Goal: Information Seeking & Learning: Learn about a topic

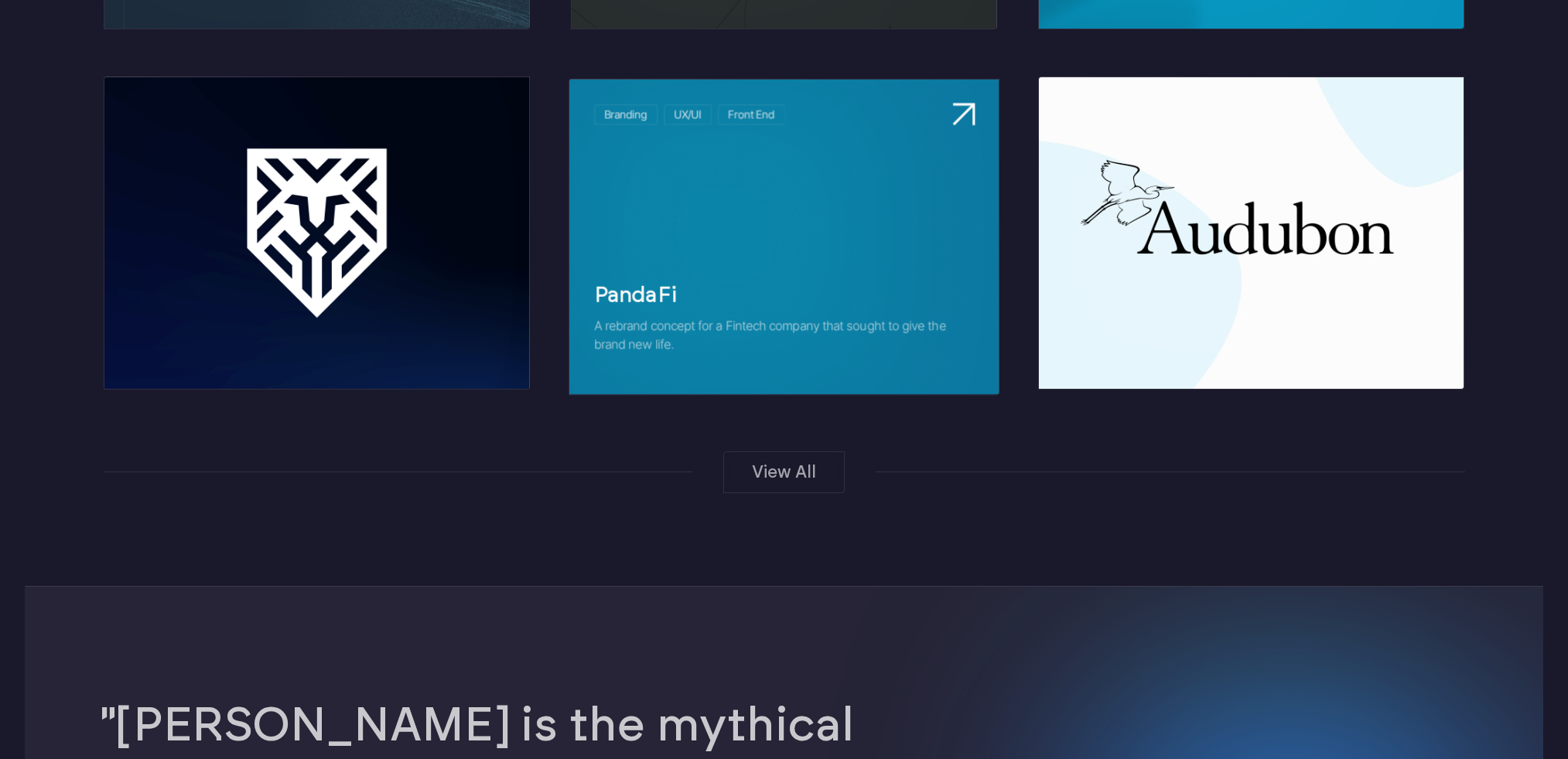
scroll to position [2291, 0]
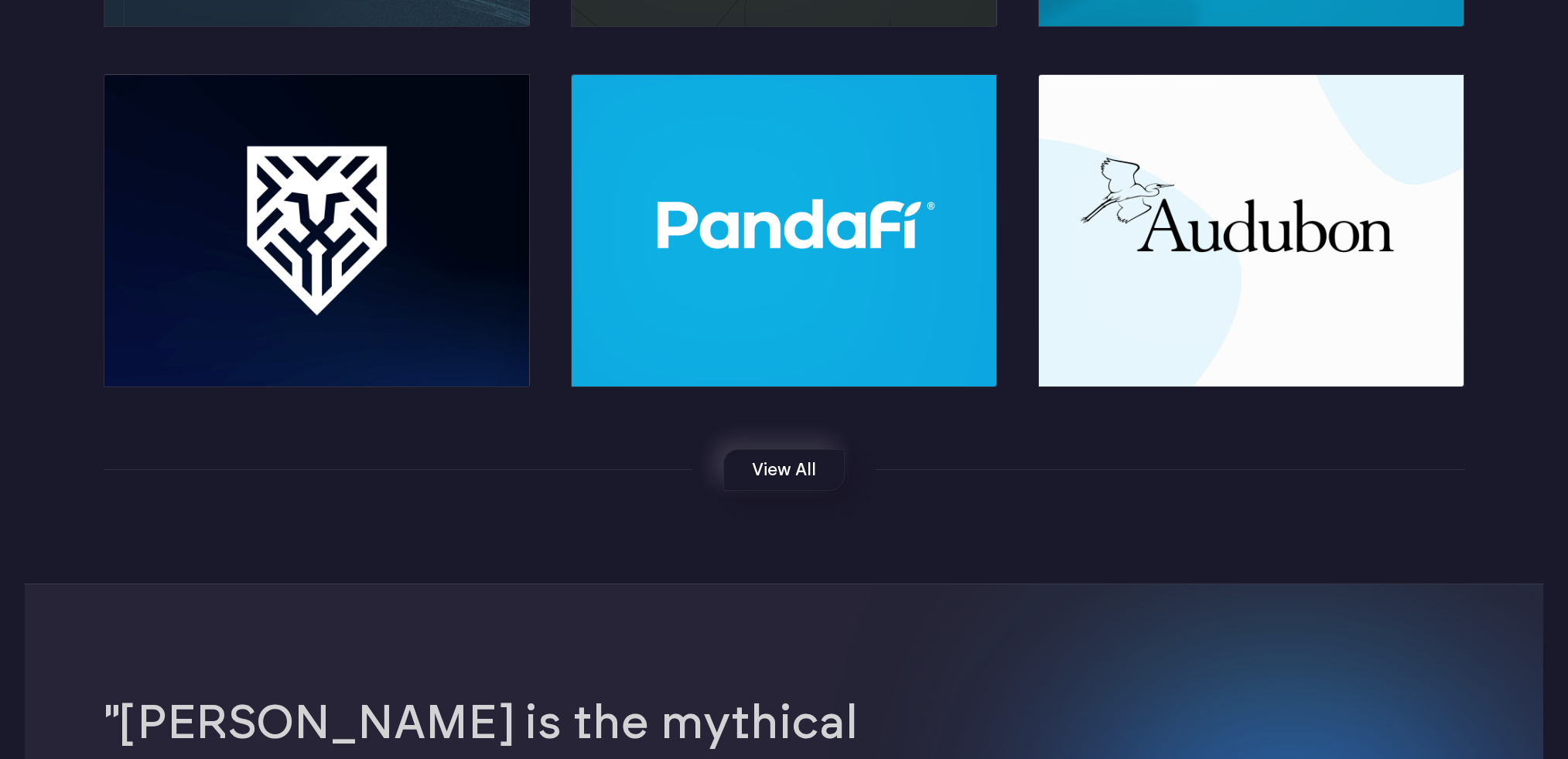
click at [780, 484] on link "View All" at bounding box center [784, 470] width 121 height 42
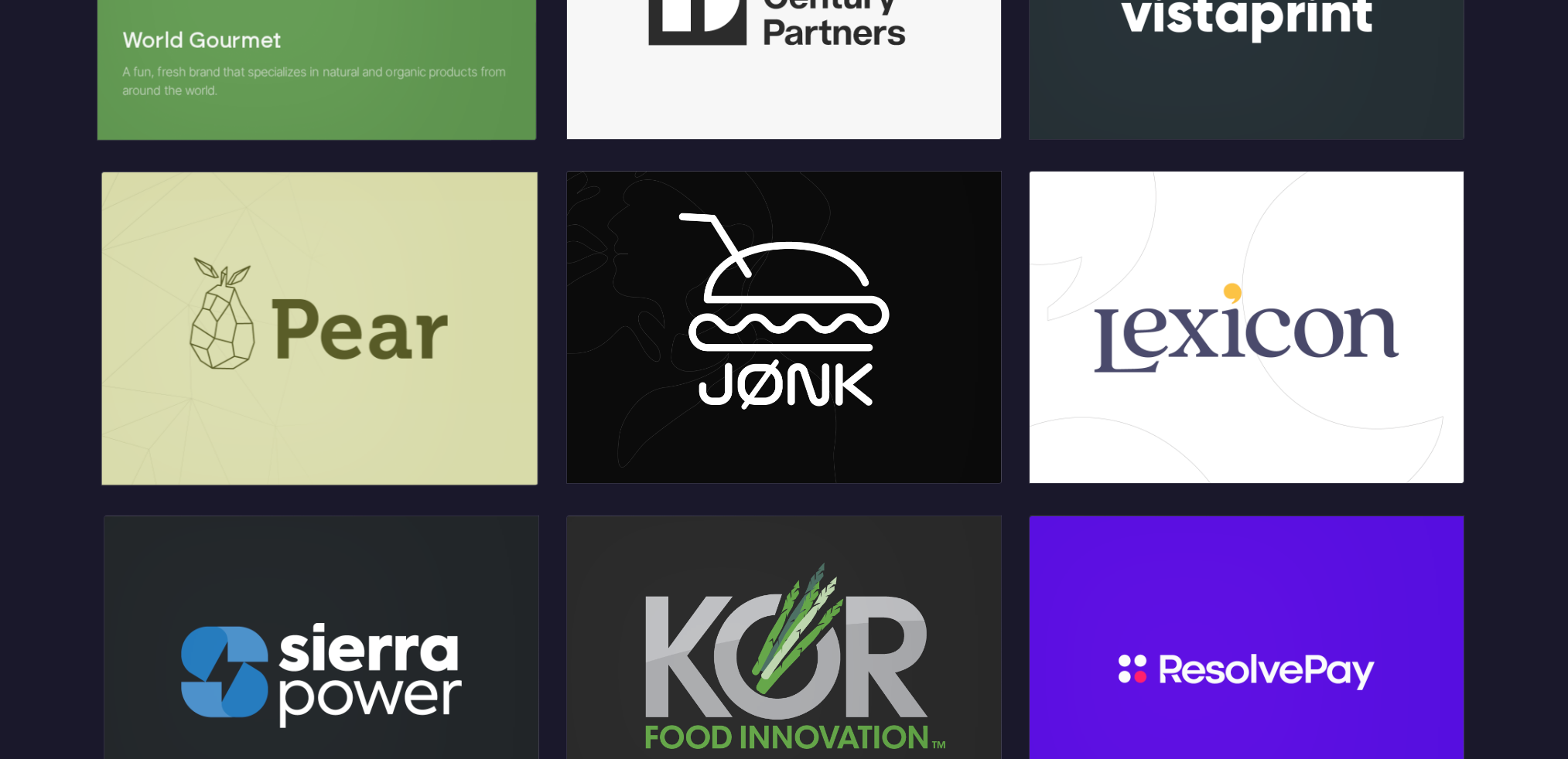
scroll to position [2017, 0]
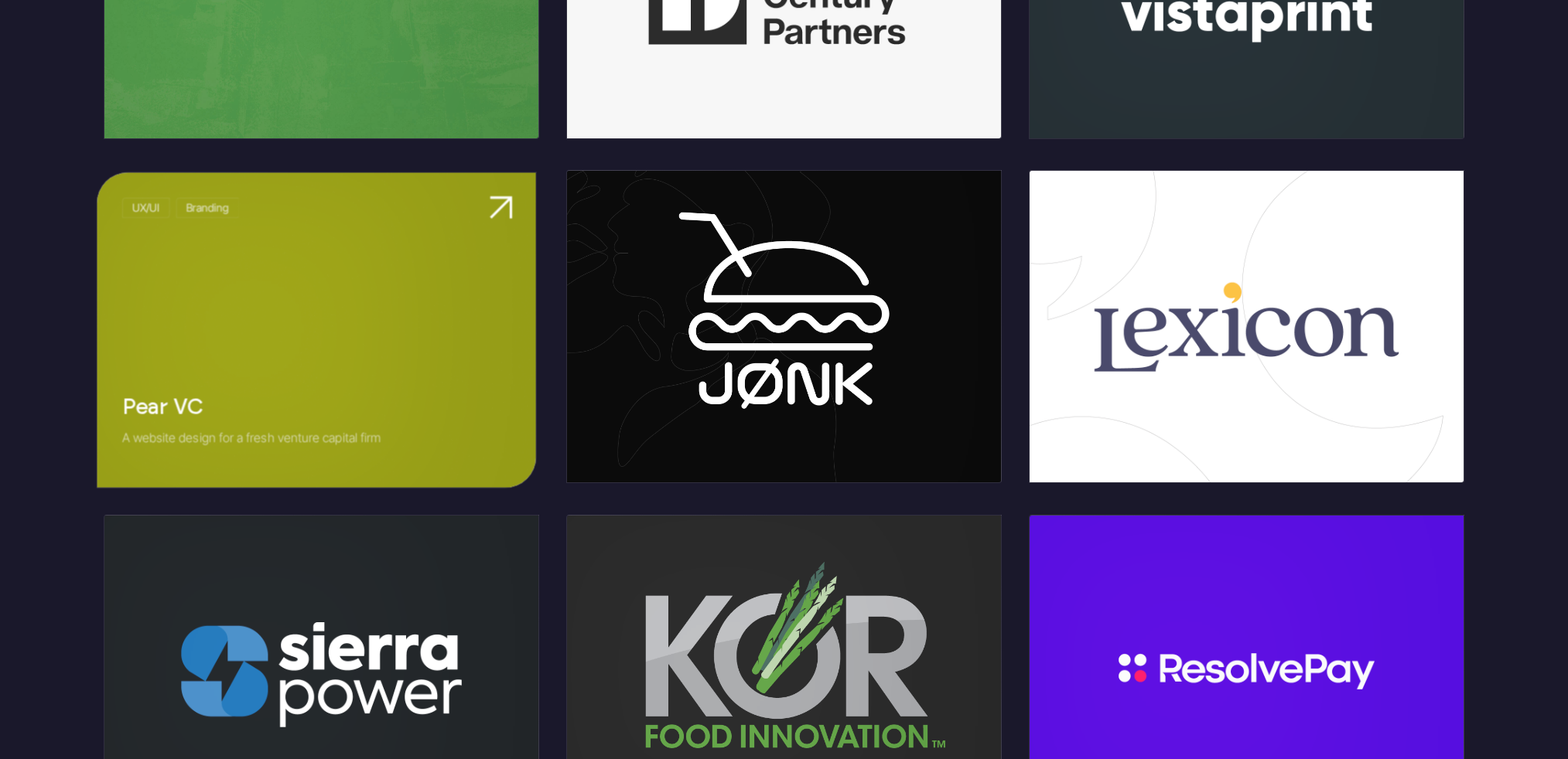
click at [198, 390] on link at bounding box center [315, 330] width 438 height 316
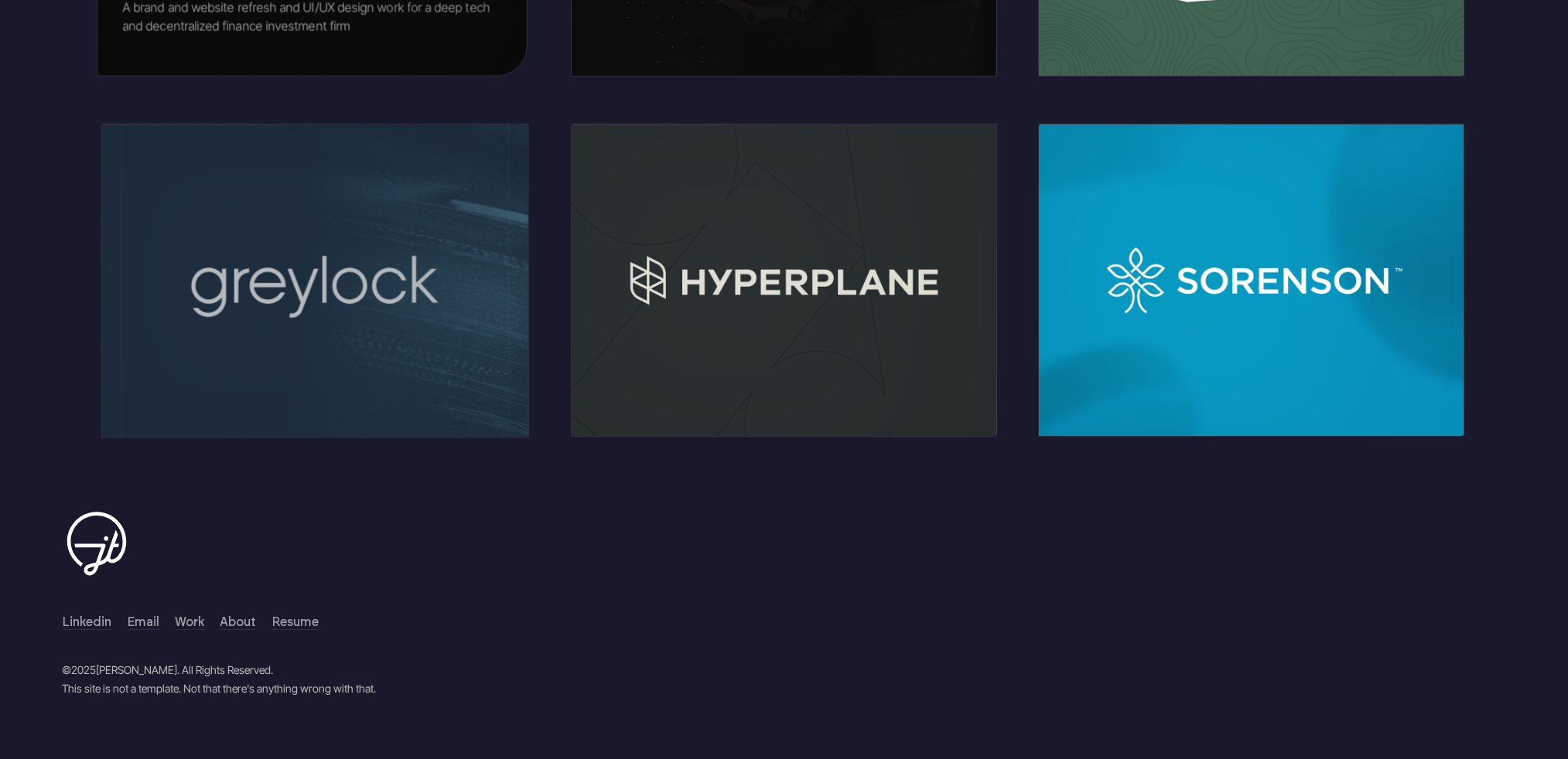
scroll to position [2320, 0]
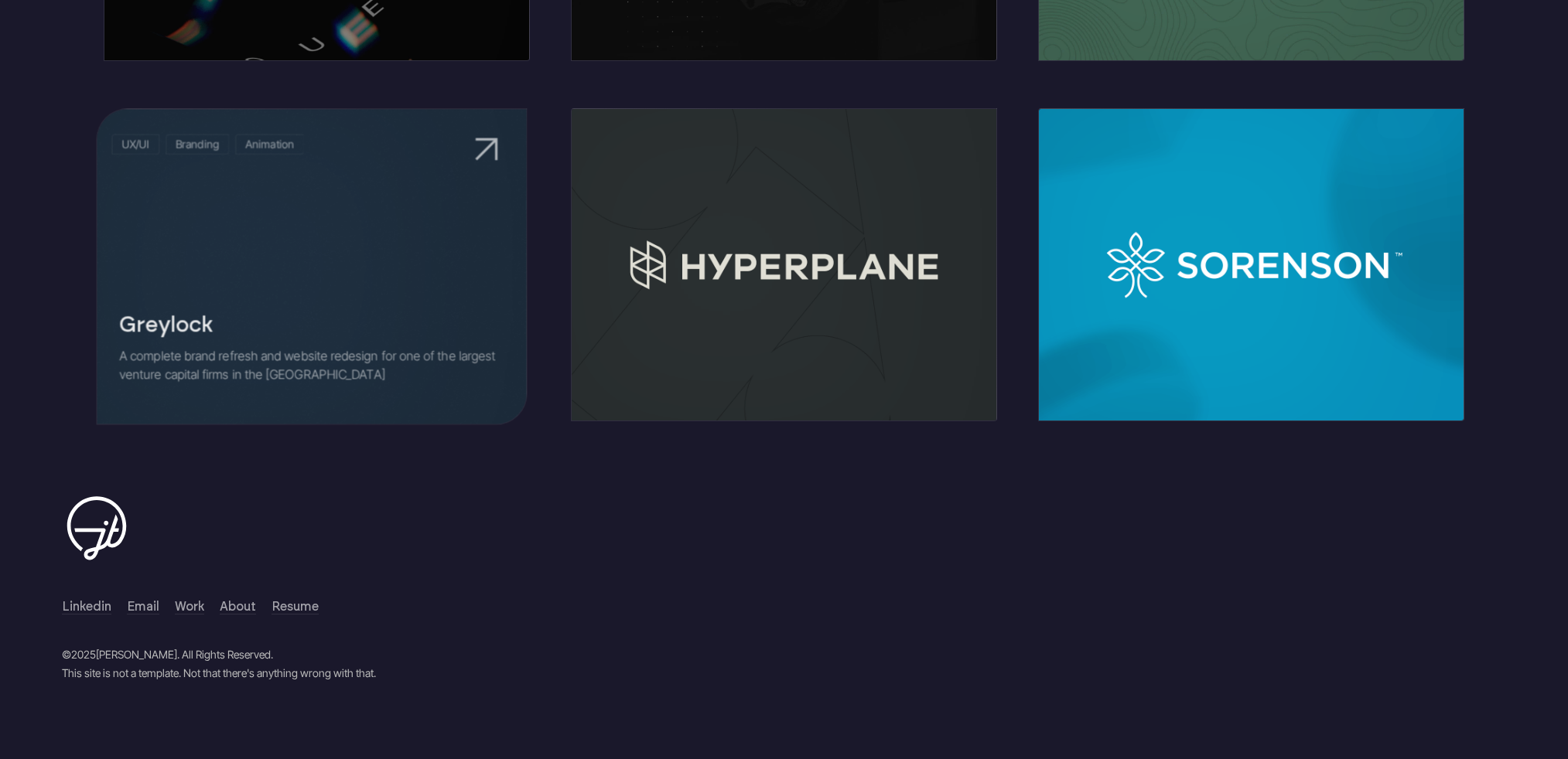
click at [212, 374] on link at bounding box center [311, 268] width 430 height 316
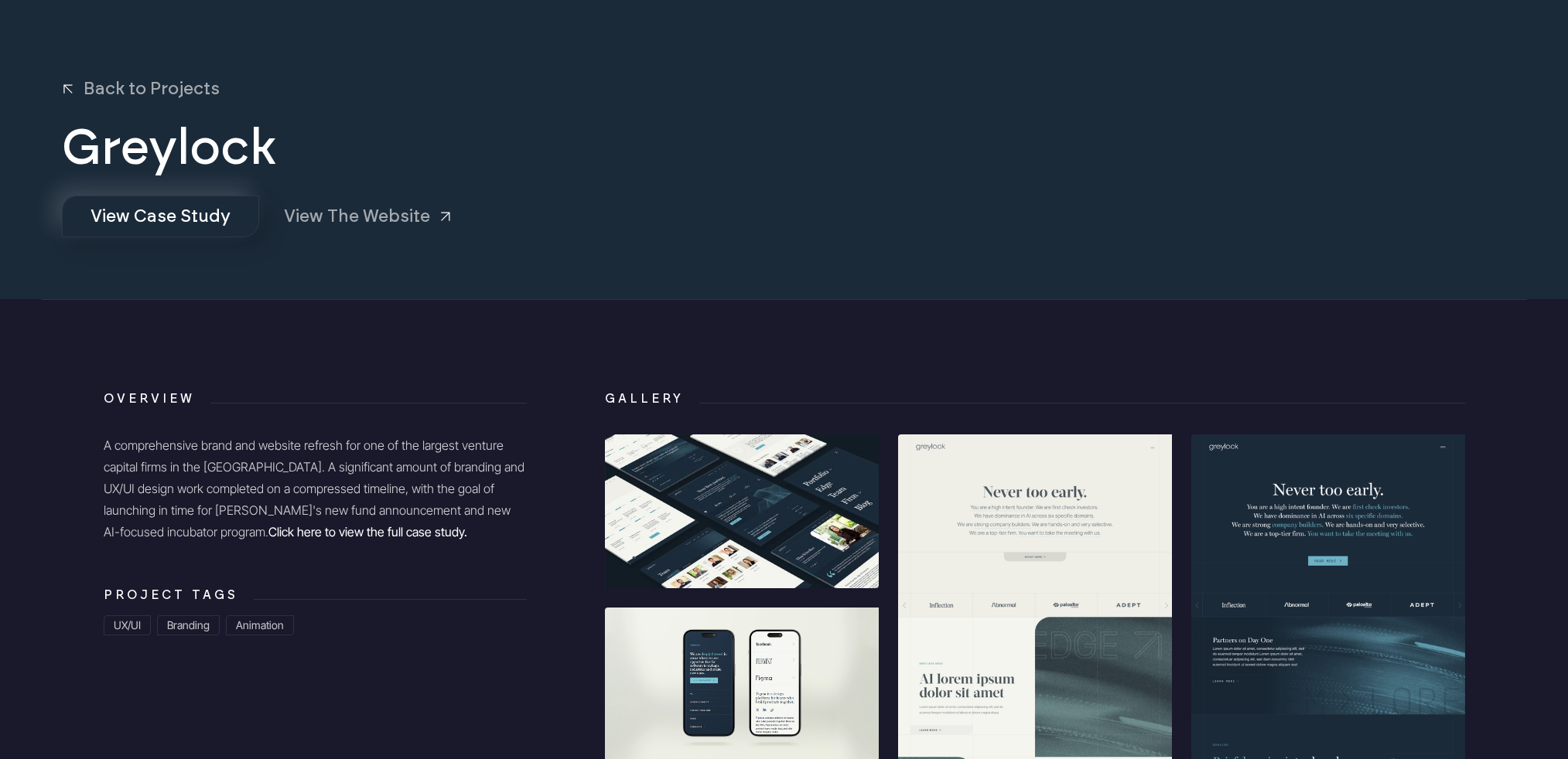
scroll to position [182, 0]
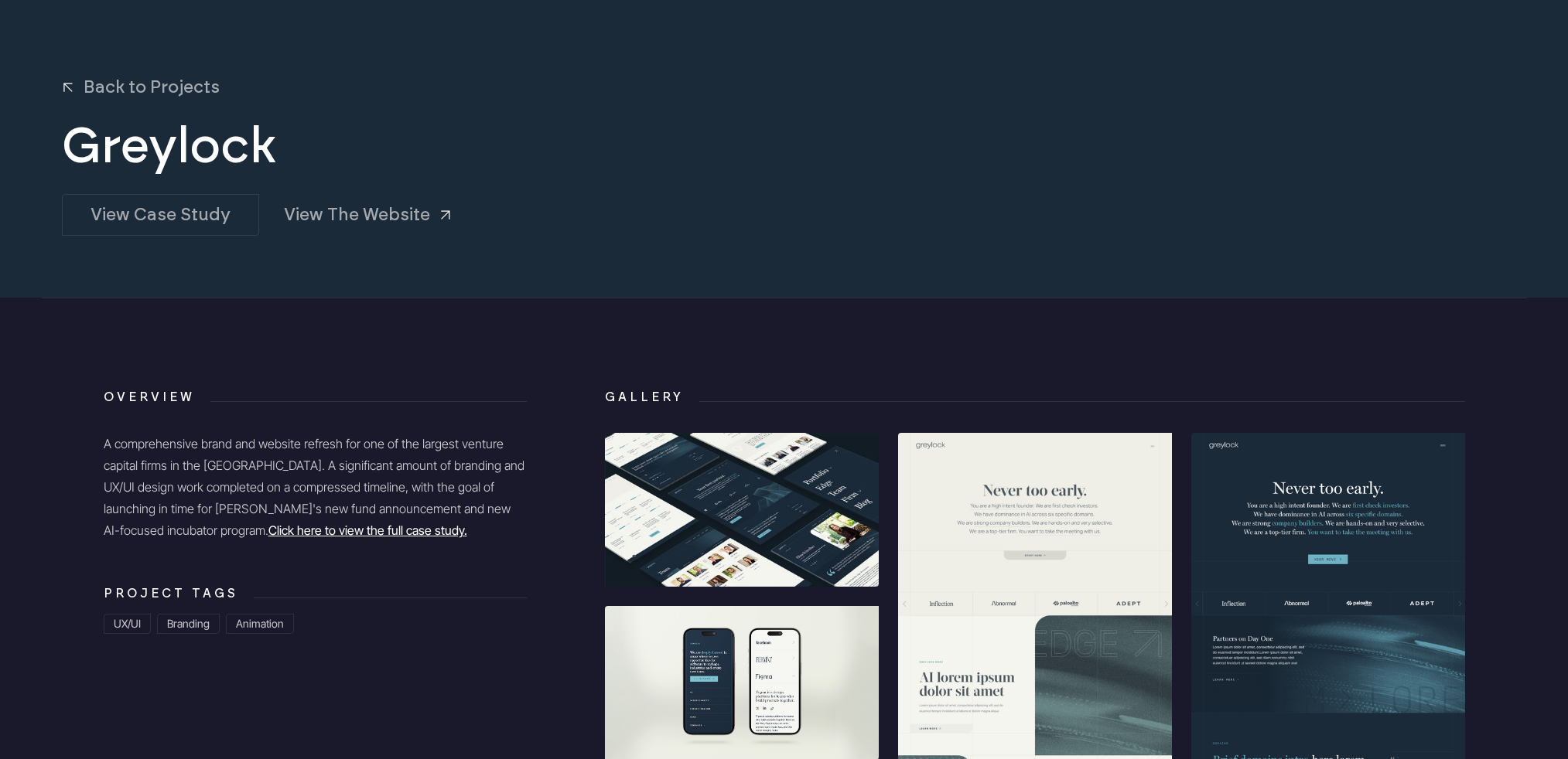
click at [273, 536] on link "Click here to view the full case study." at bounding box center [368, 530] width 199 height 15
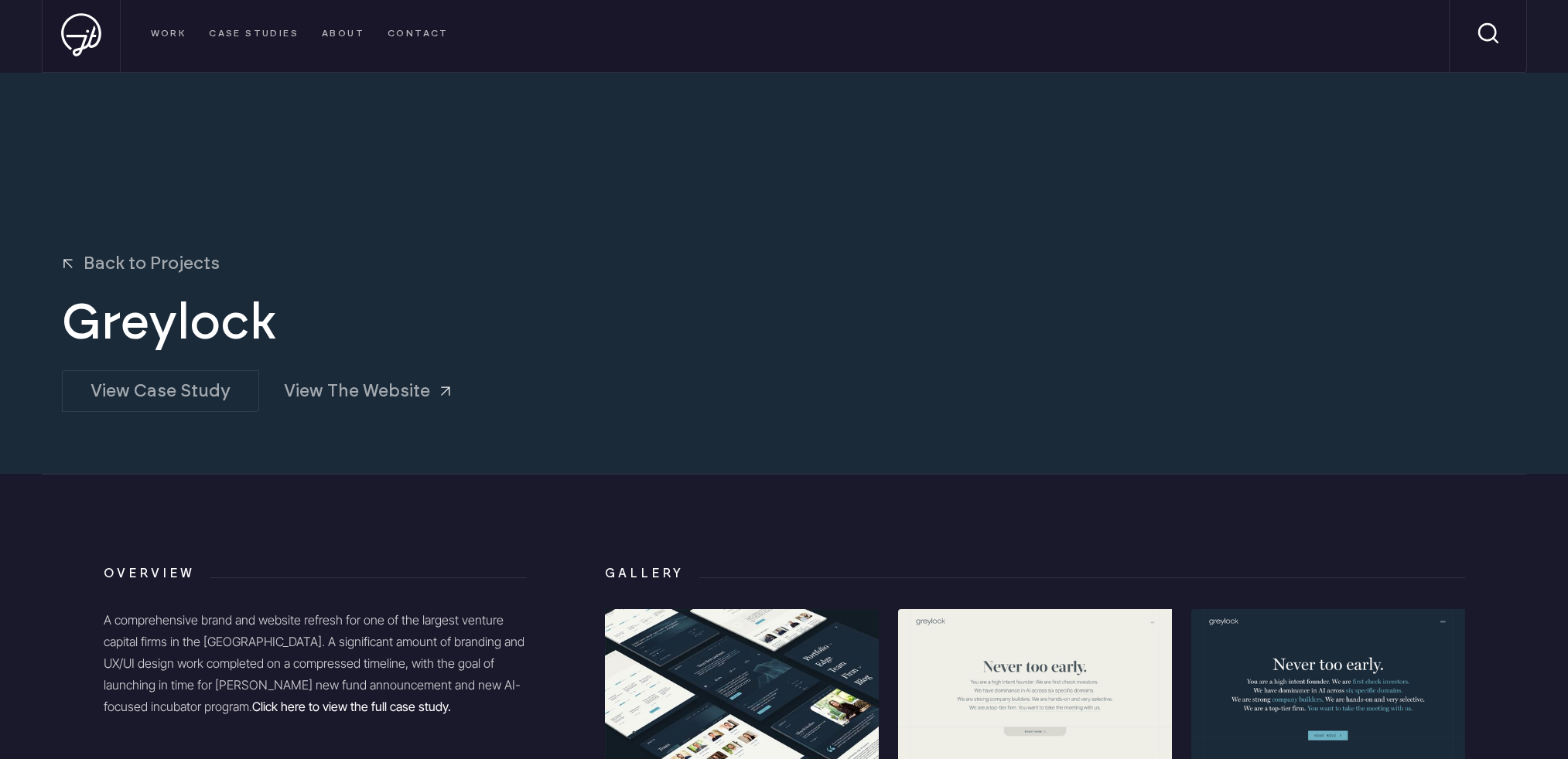
scroll to position [3, 0]
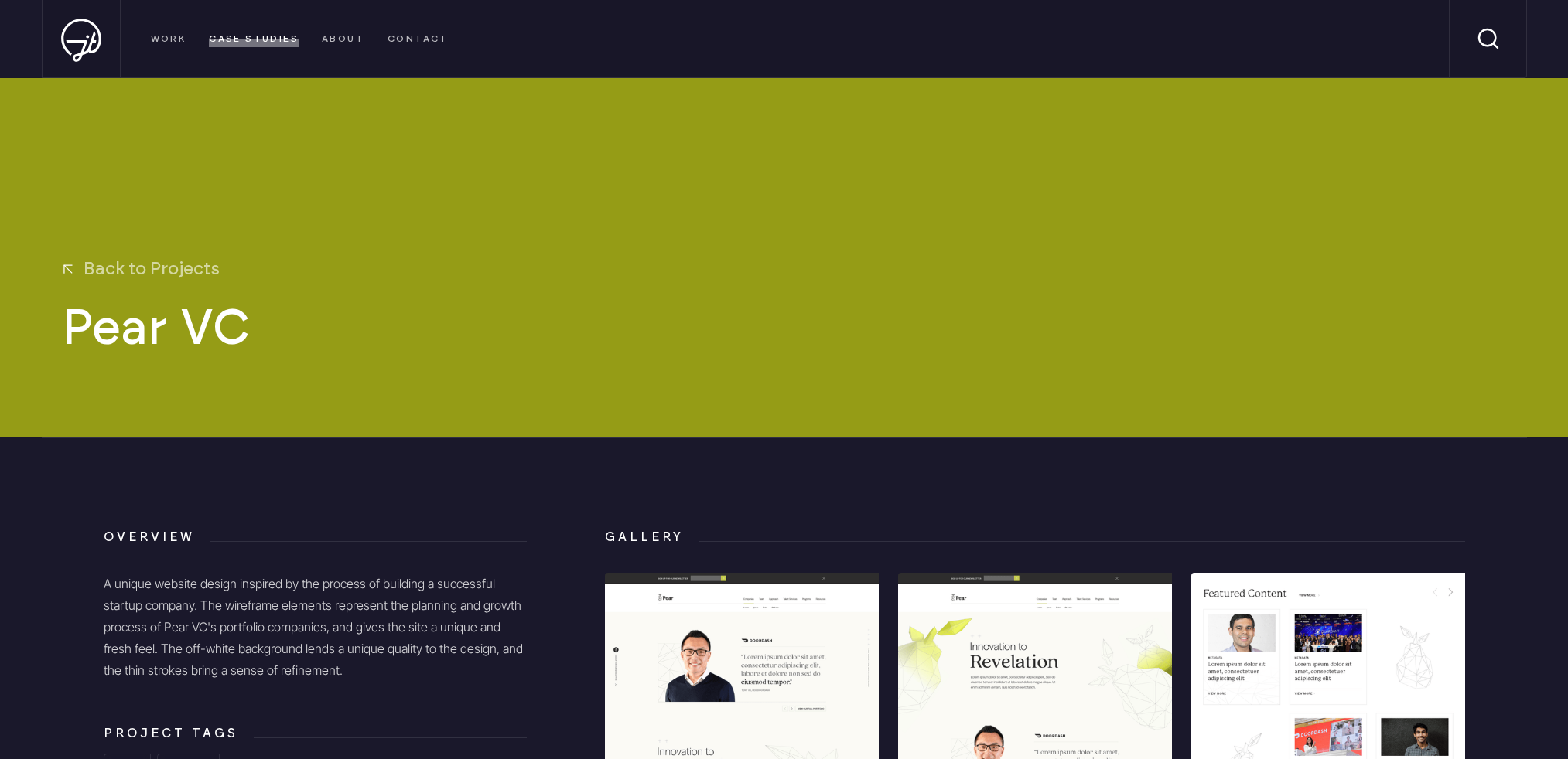
click at [260, 36] on link "CASE STUDIES" at bounding box center [254, 39] width 90 height 16
click at [181, 34] on link "WORK" at bounding box center [168, 39] width 35 height 16
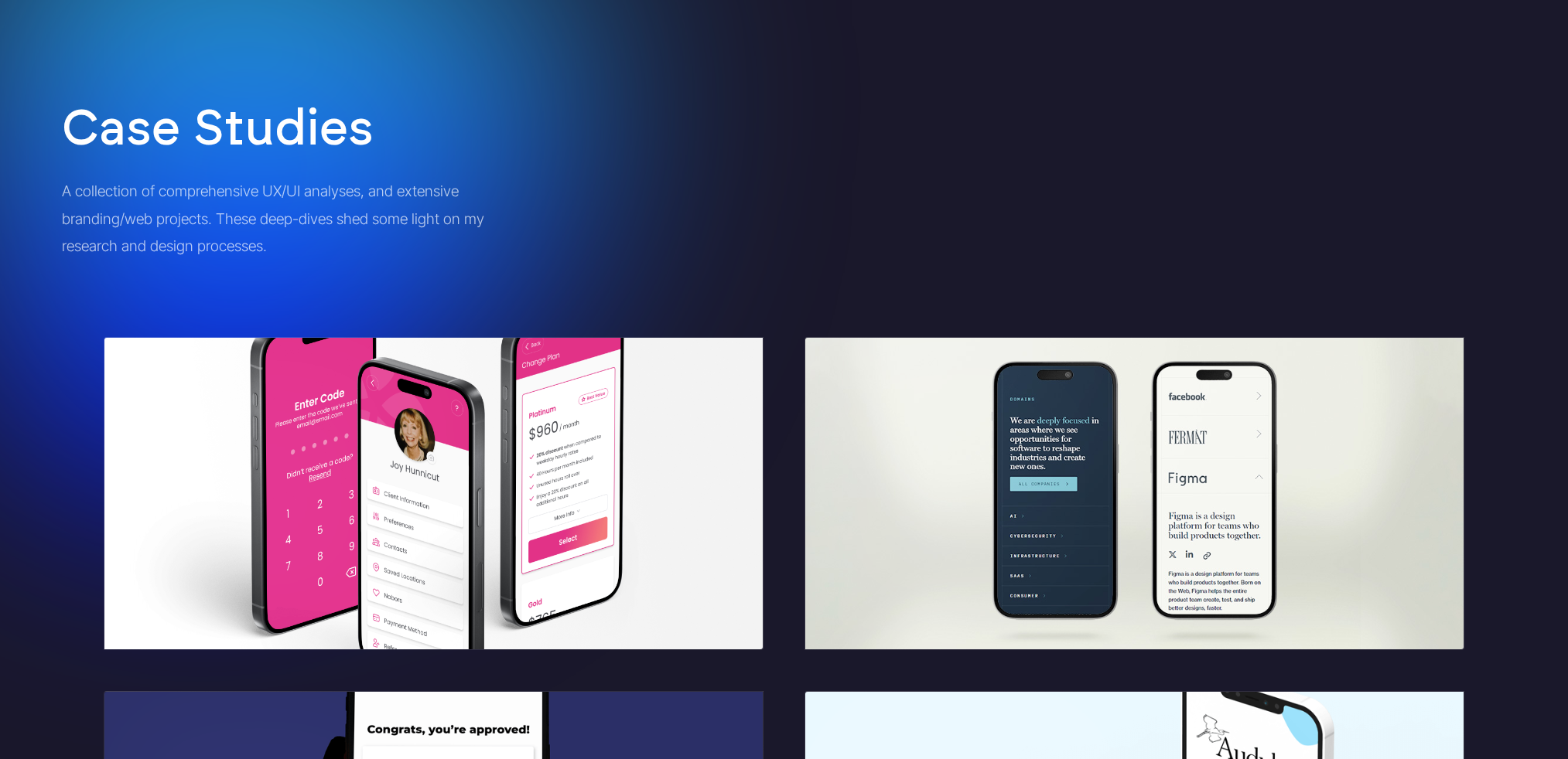
scroll to position [142, 0]
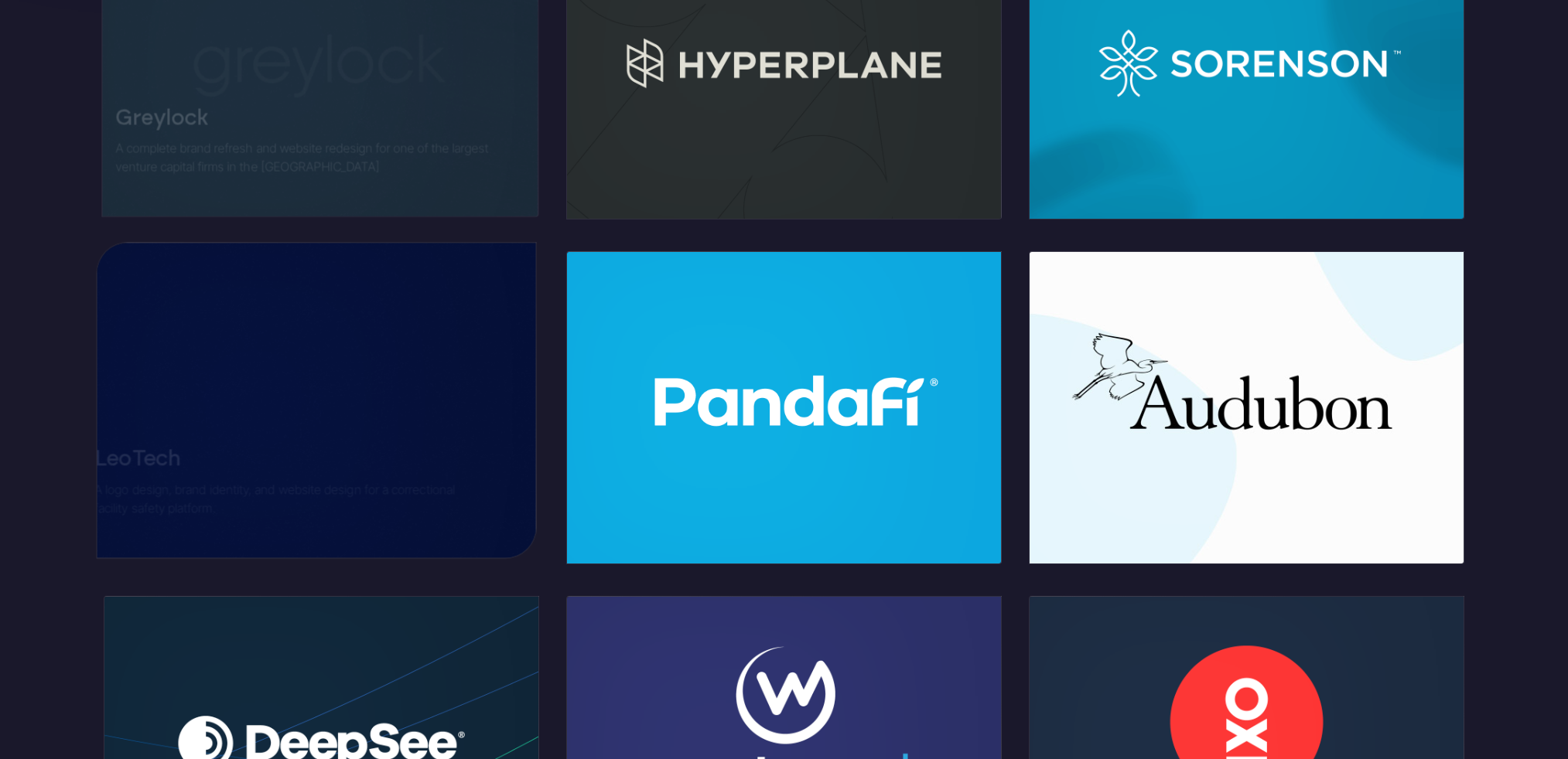
scroll to position [951, 0]
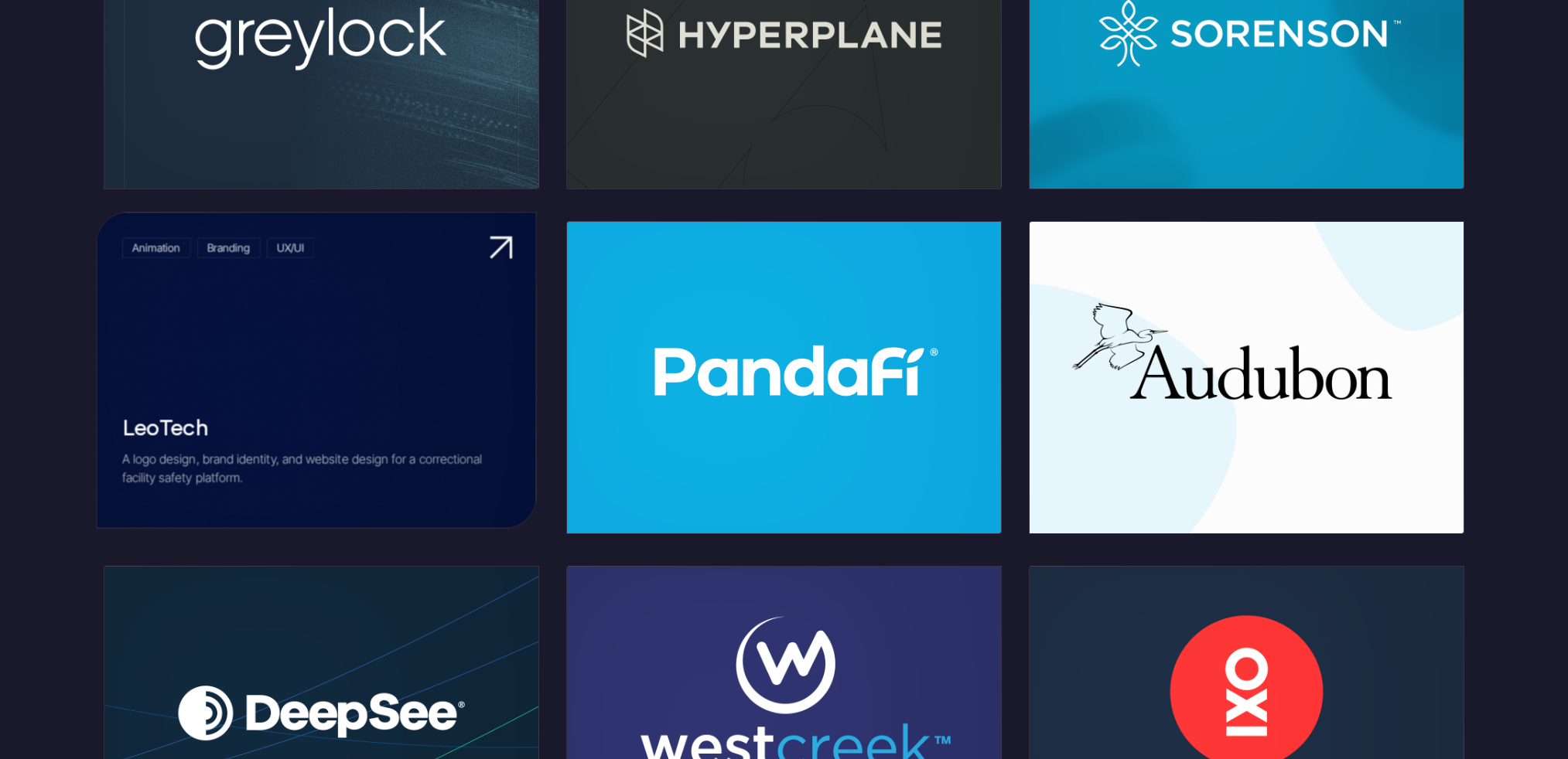
click at [369, 454] on link at bounding box center [315, 370] width 438 height 316
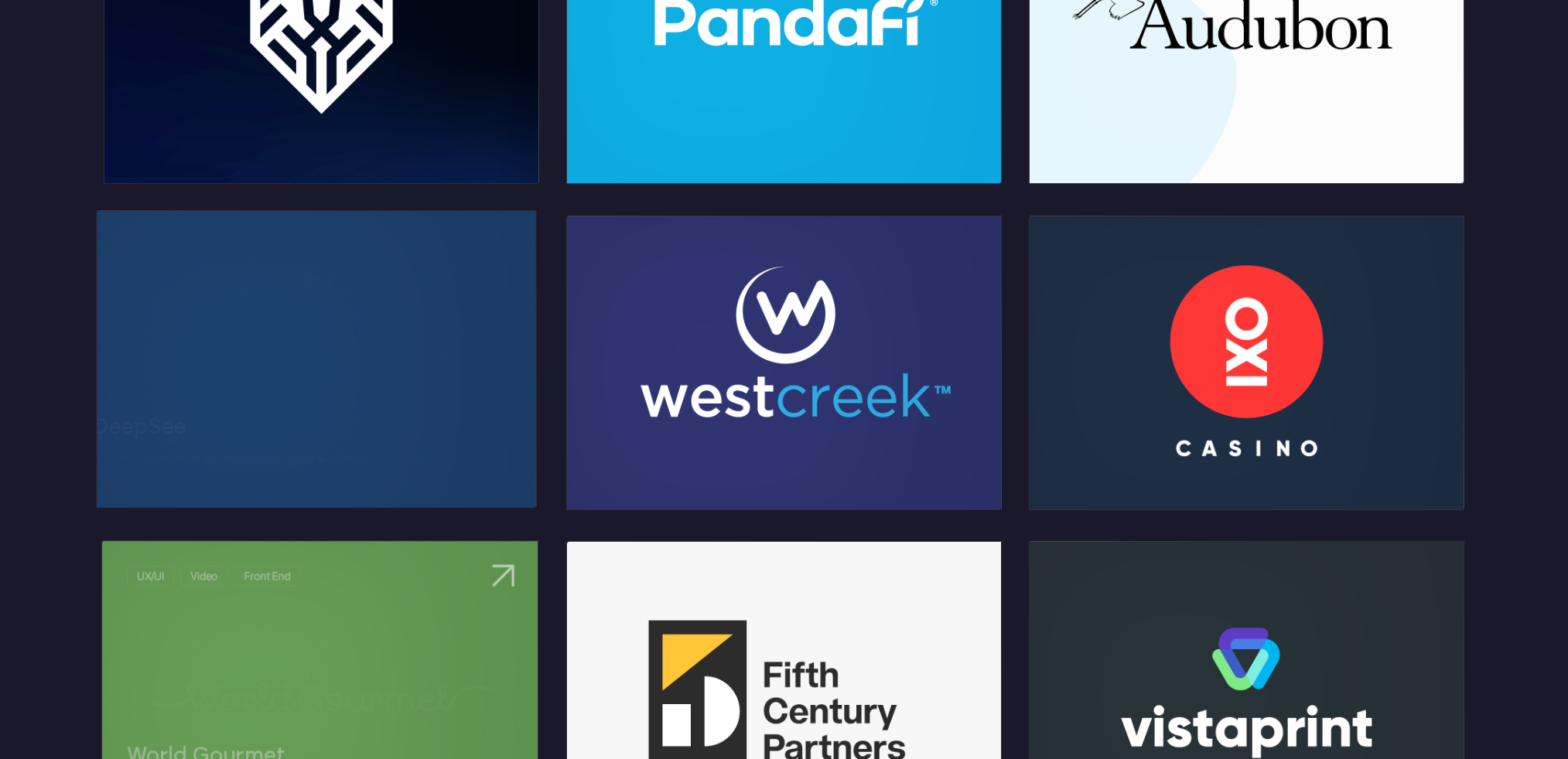
scroll to position [1292, 0]
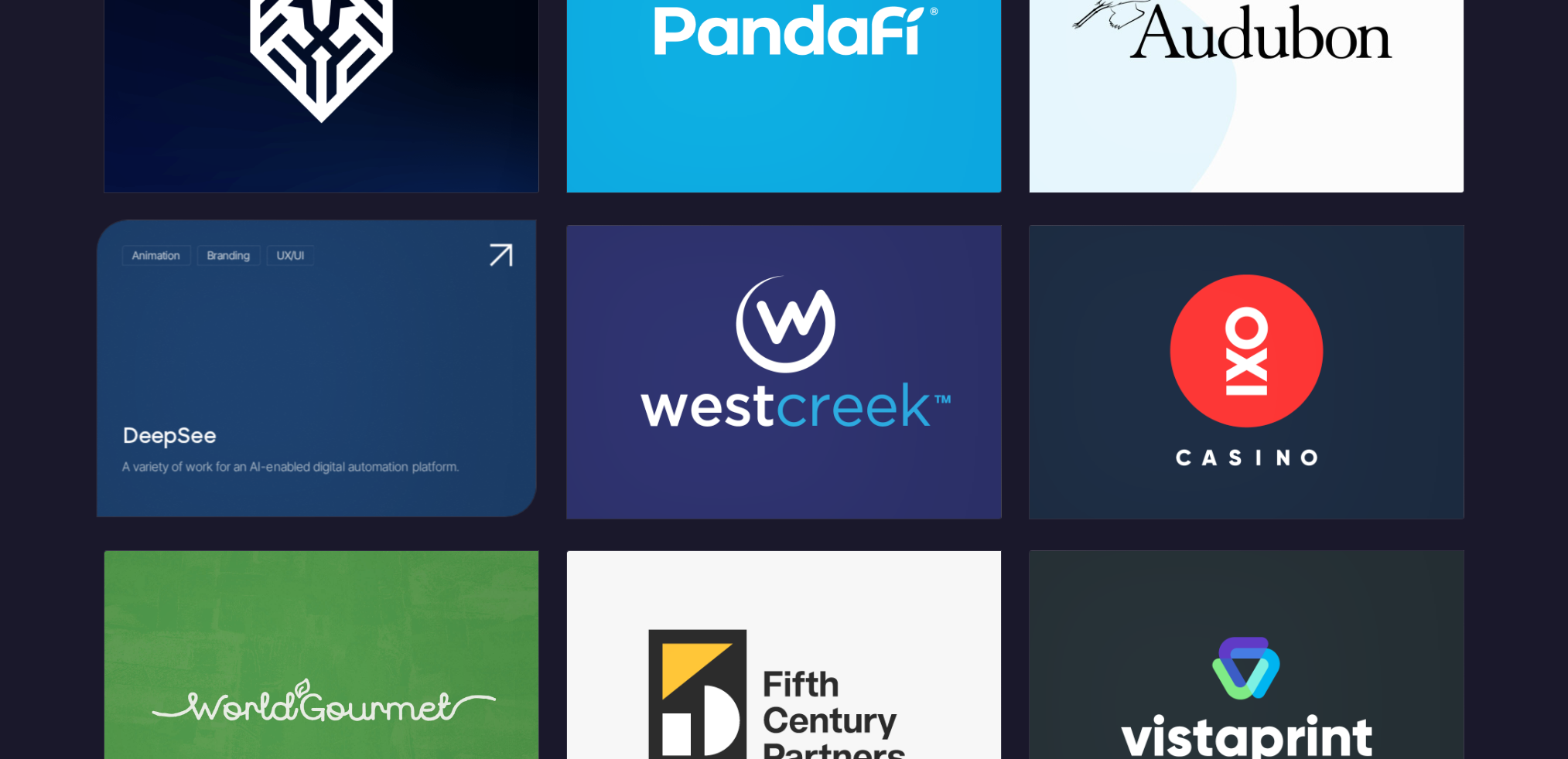
click at [356, 362] on link at bounding box center [315, 368] width 438 height 296
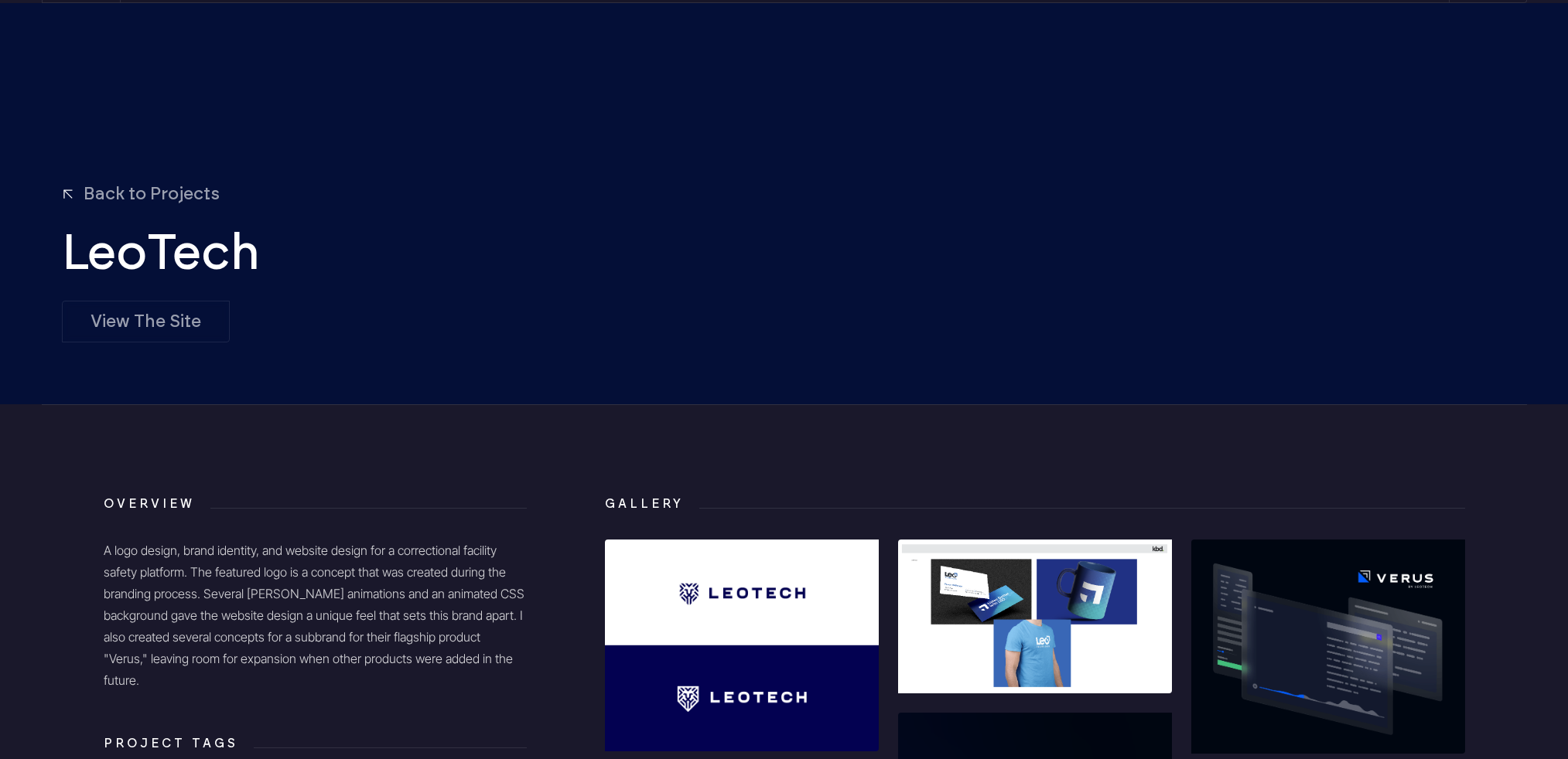
scroll to position [67, 0]
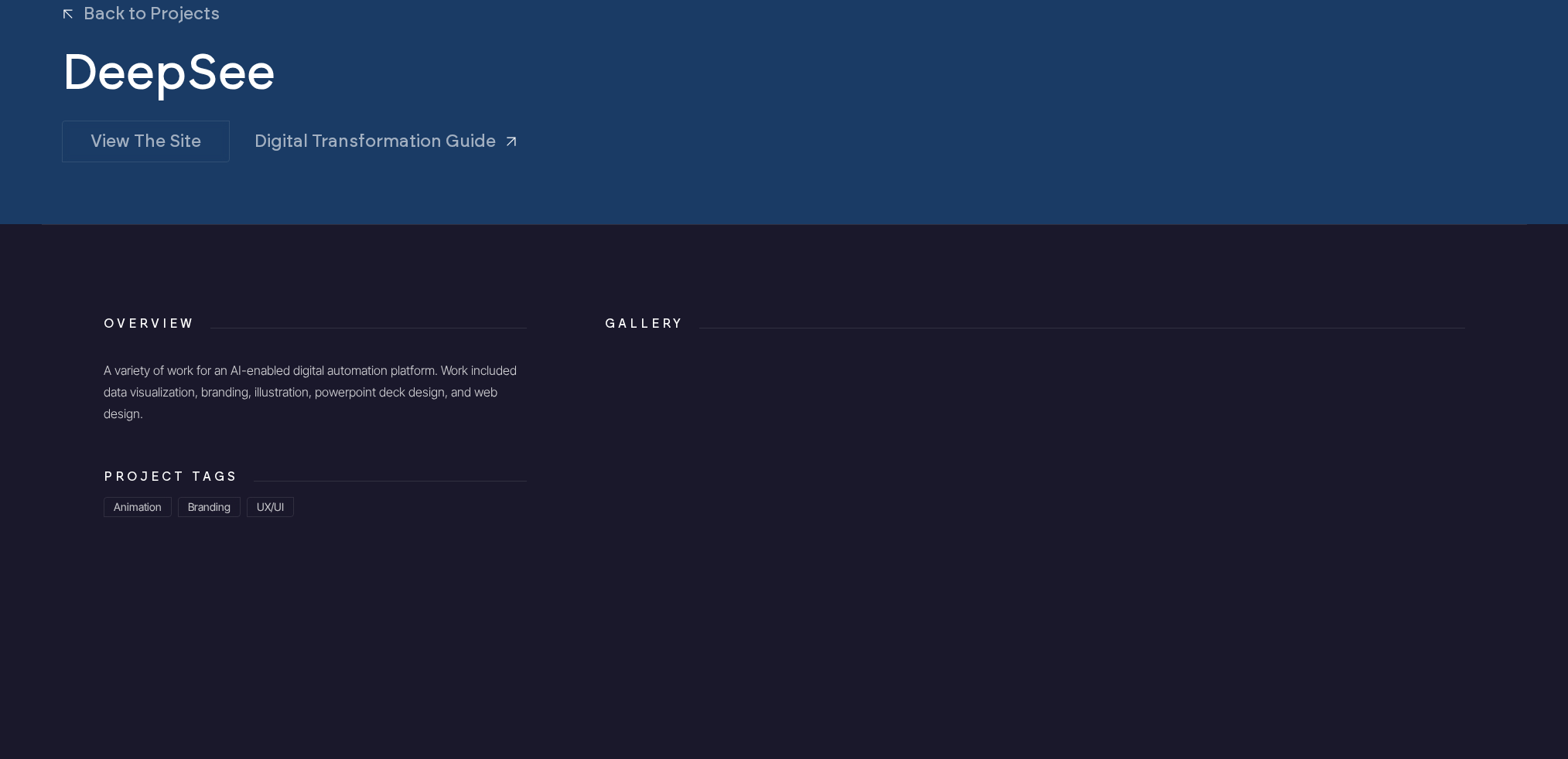
scroll to position [255, 0]
click at [171, 149] on link "View The Site" at bounding box center [146, 142] width 168 height 42
